Goal: Check status: Check status

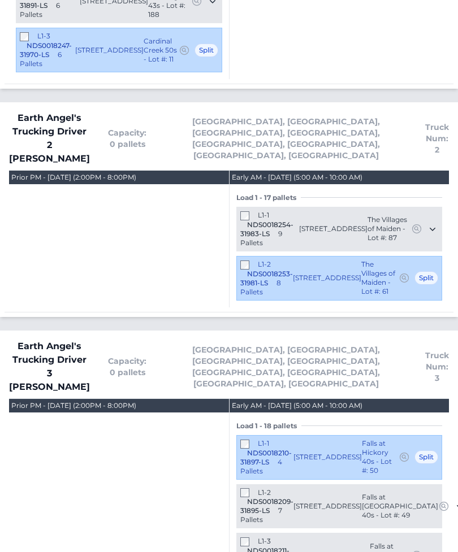
scroll to position [1633, 0]
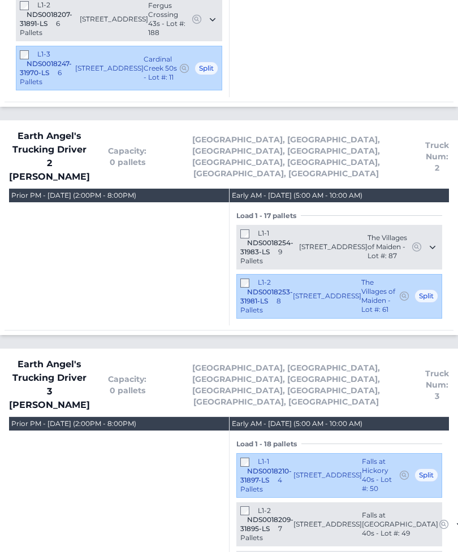
click at [257, 507] on div "L1-2 NDS0018209-31895-LS 7 Pallets" at bounding box center [266, 525] width 53 height 37
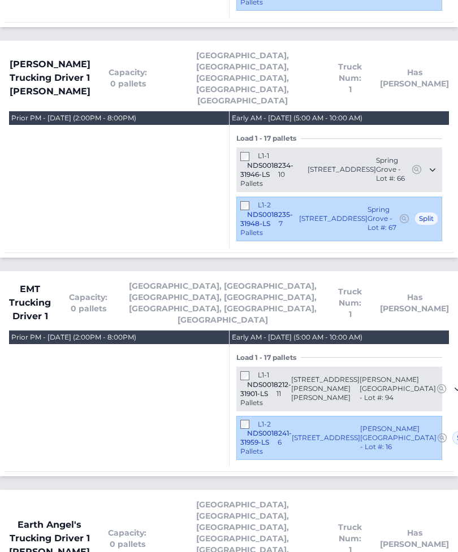
scroll to position [961, 0]
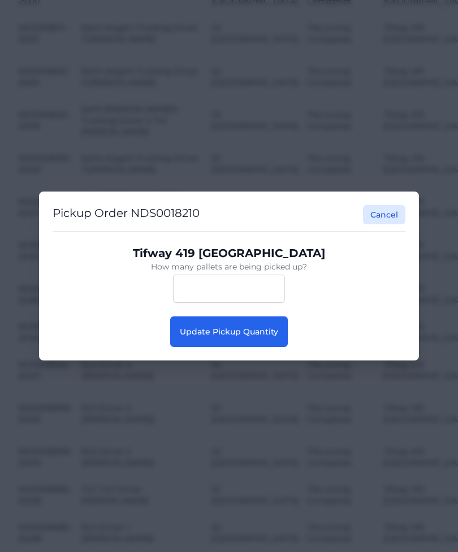
click at [270, 332] on span "Update Pickup Quantity" at bounding box center [229, 332] width 98 height 10
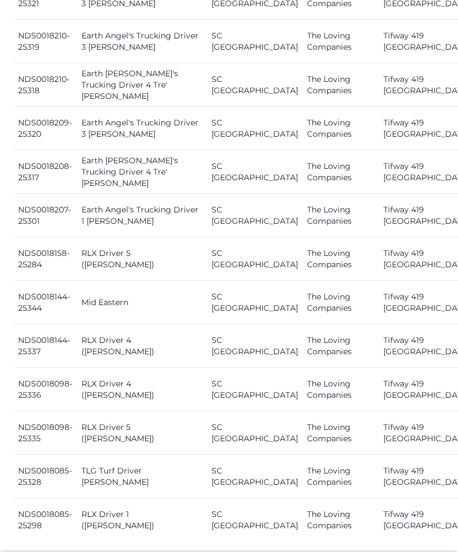
scroll to position [1638, 0]
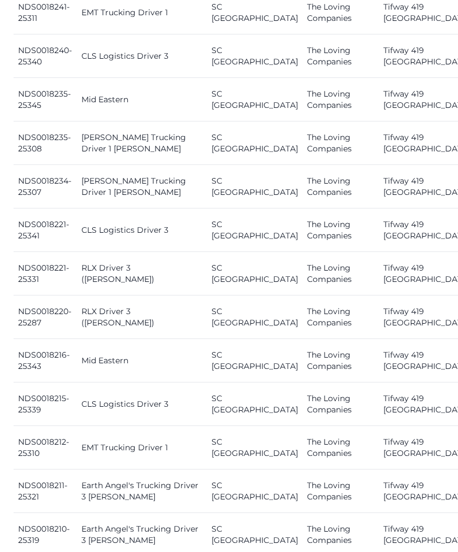
scroll to position [1270, 0]
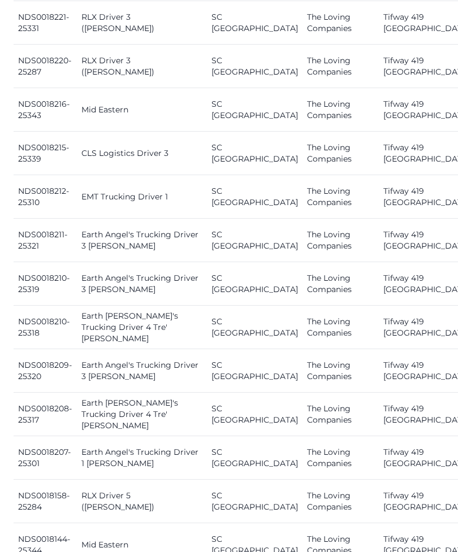
scroll to position [1381, 0]
